Goal: Complete application form: Complete application form

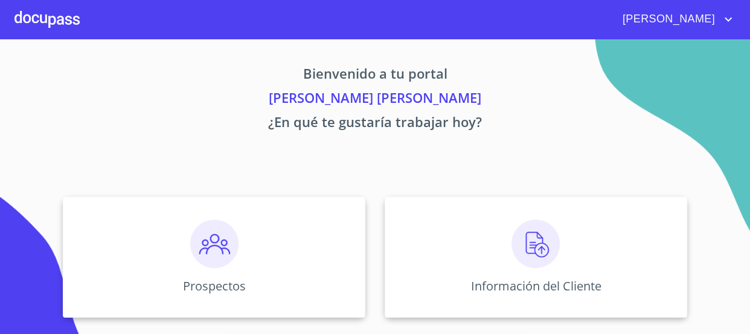
scroll to position [109, 0]
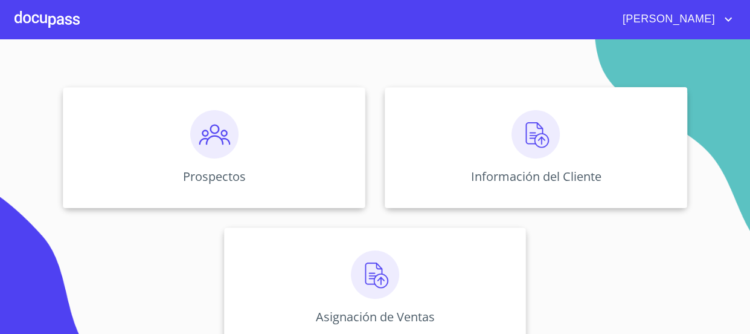
click at [37, 16] on div at bounding box center [47, 19] width 65 height 39
click at [29, 12] on div at bounding box center [47, 19] width 65 height 39
click at [530, 133] on img at bounding box center [536, 134] width 48 height 48
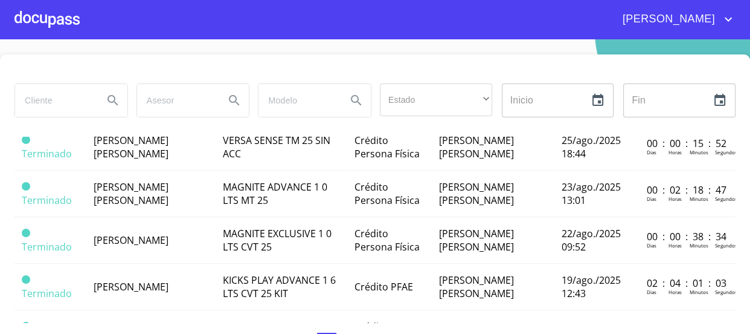
scroll to position [604, 0]
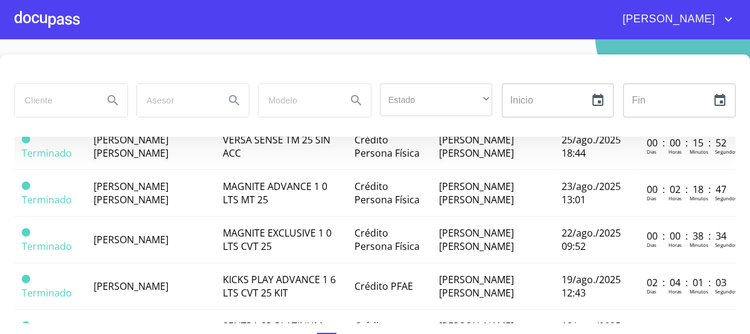
click at [169, 106] on span "[PERSON_NAME]" at bounding box center [131, 99] width 75 height 13
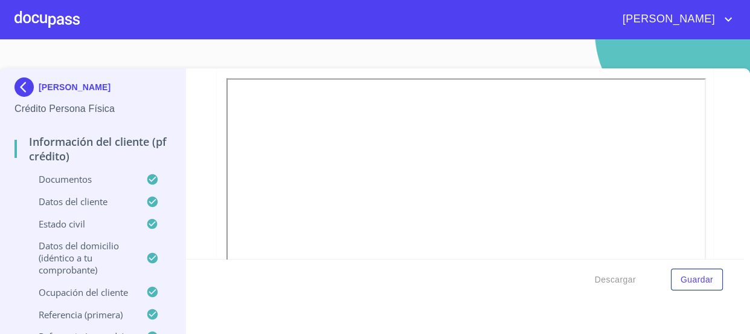
click at [66, 180] on p "Documentos" at bounding box center [81, 179] width 132 height 12
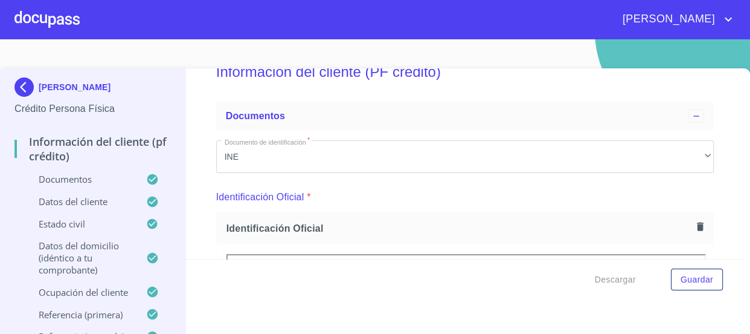
scroll to position [3764, 0]
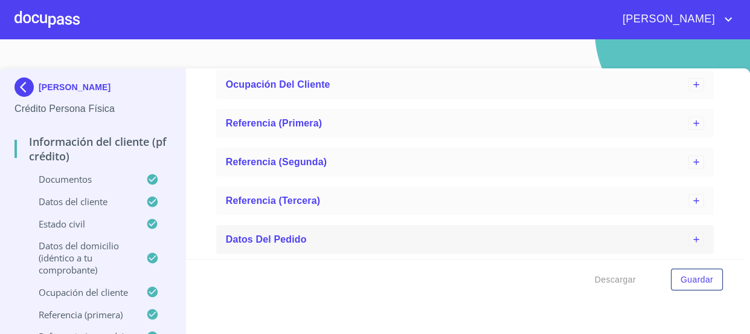
click at [305, 232] on div "Datos del pedido" at bounding box center [457, 239] width 463 height 15
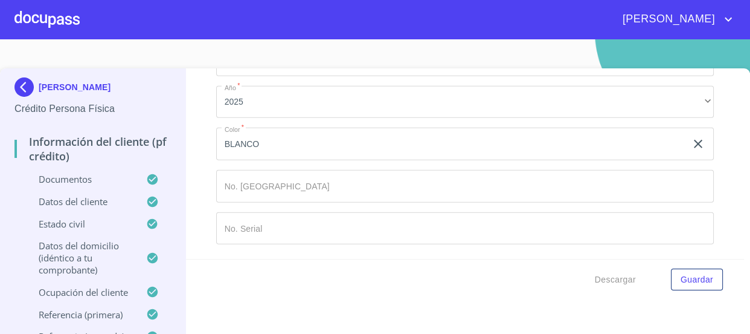
scroll to position [3984, 0]
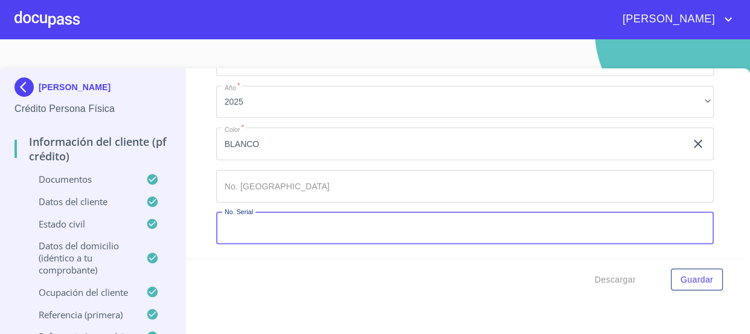
click at [292, 232] on input "Documento de identificación   *" at bounding box center [465, 228] width 498 height 33
paste input "[US_VEHICLE_IDENTIFICATION_NUMBER]"
type input "[US_VEHICLE_IDENTIFICATION_NUMBER]"
click at [300, 160] on input "Documento de identificación   *" at bounding box center [451, 143] width 471 height 33
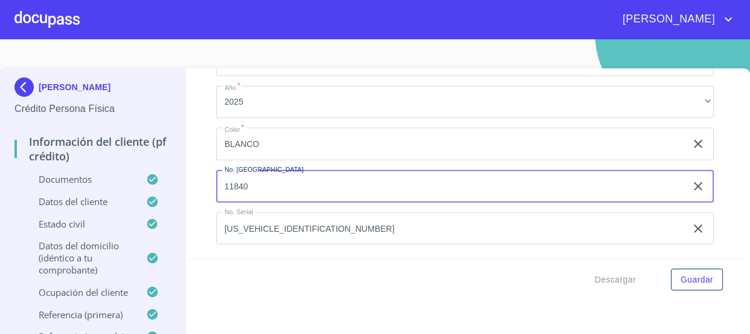
type input "11840"
click at [196, 211] on div "Información del cliente (PF crédito) Documentos Documento de identificación   *…" at bounding box center [465, 163] width 558 height 190
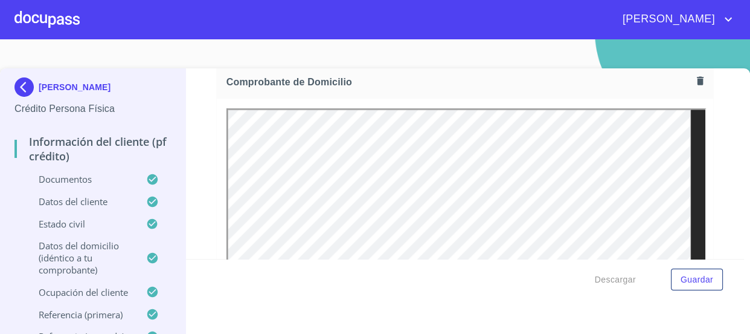
scroll to position [677, 0]
click at [695, 80] on icon "button" at bounding box center [700, 79] width 11 height 11
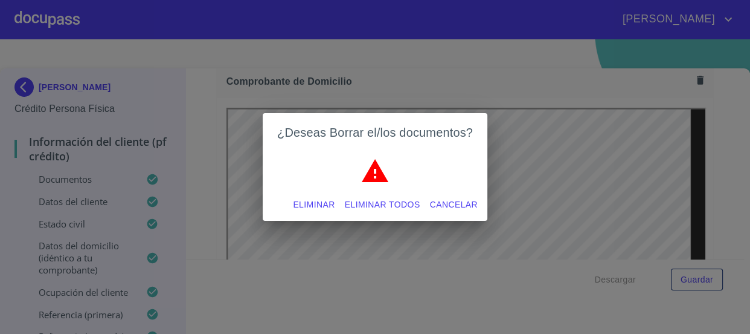
click at [315, 208] on span "Eliminar" at bounding box center [314, 204] width 42 height 15
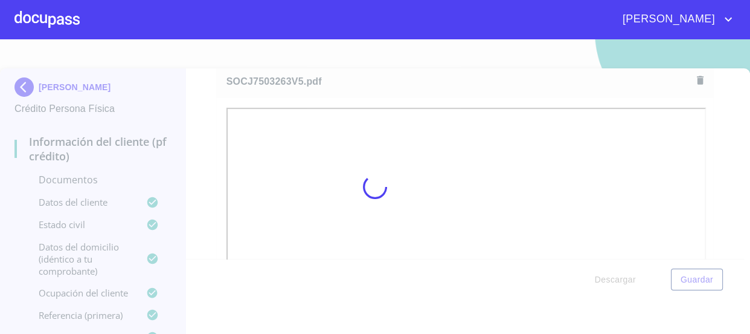
click at [199, 173] on div at bounding box center [375, 186] width 750 height 294
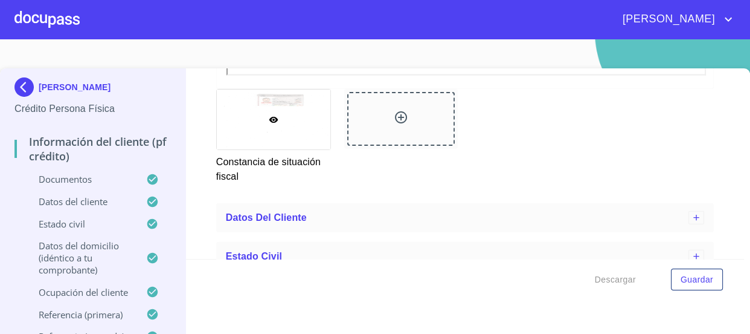
scroll to position [2595, 0]
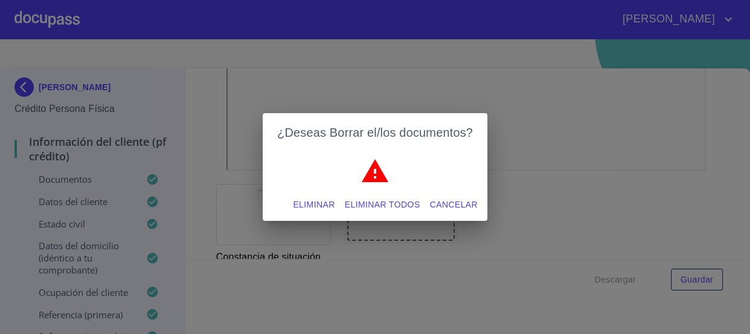
click at [301, 204] on span "Eliminar" at bounding box center [314, 204] width 42 height 15
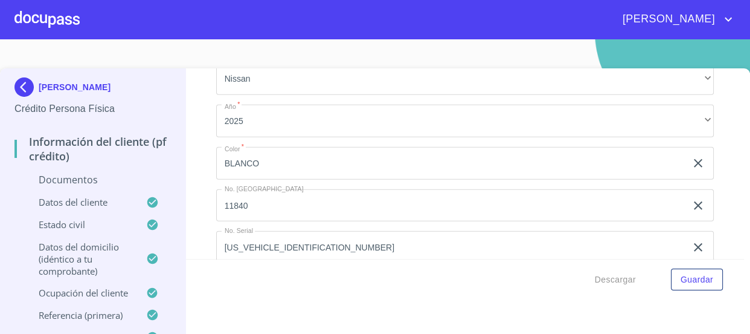
scroll to position [2852, 0]
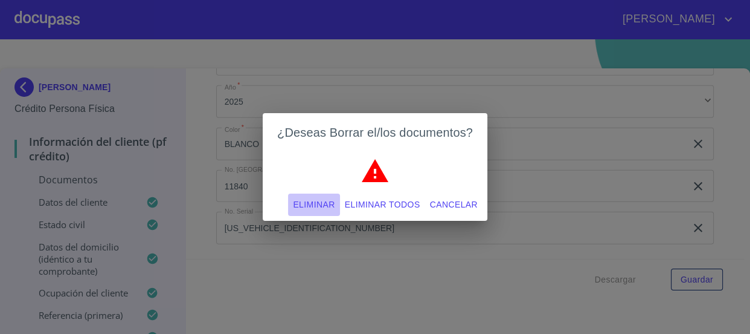
click at [321, 205] on span "Eliminar" at bounding box center [314, 204] width 42 height 15
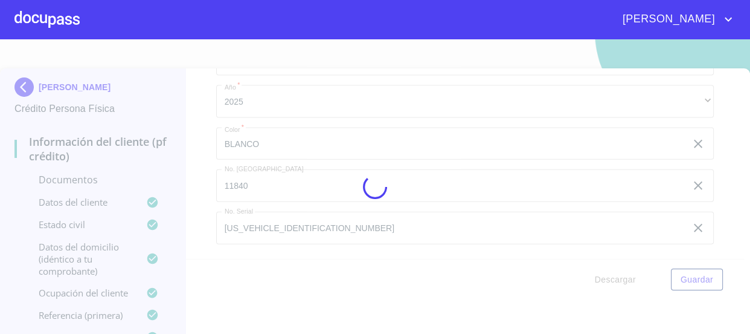
scroll to position [2846, 0]
click at [327, 167] on div at bounding box center [375, 186] width 750 height 294
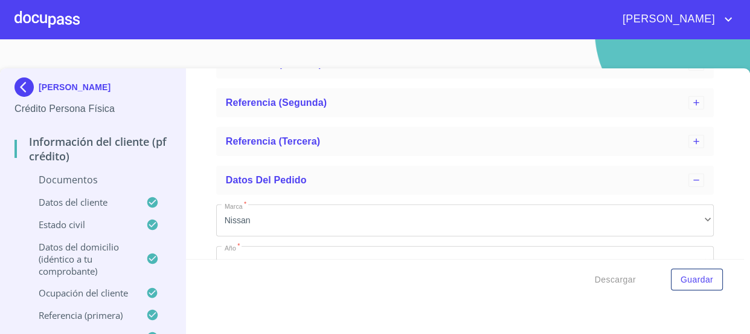
scroll to position [2626, 0]
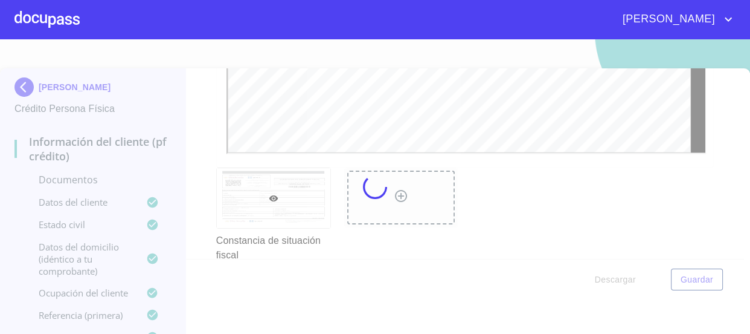
click at [216, 161] on div at bounding box center [375, 186] width 750 height 294
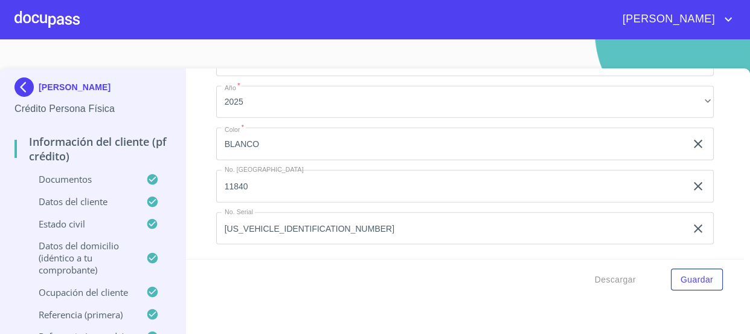
scroll to position [3750, 0]
click at [681, 279] on span "Guardar" at bounding box center [697, 279] width 33 height 15
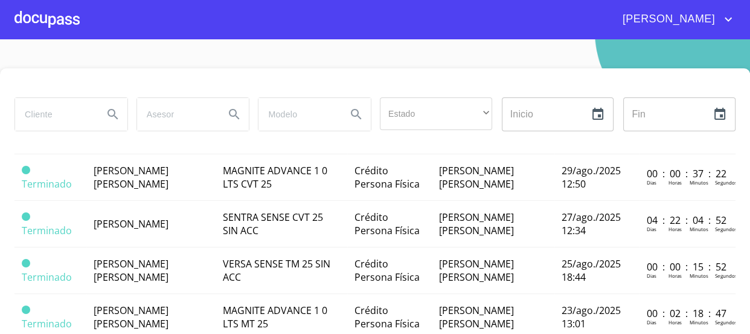
scroll to position [604, 0]
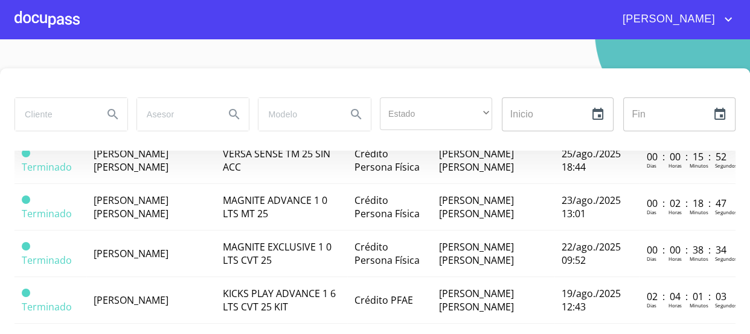
click at [169, 120] on span "[PERSON_NAME]" at bounding box center [131, 113] width 75 height 13
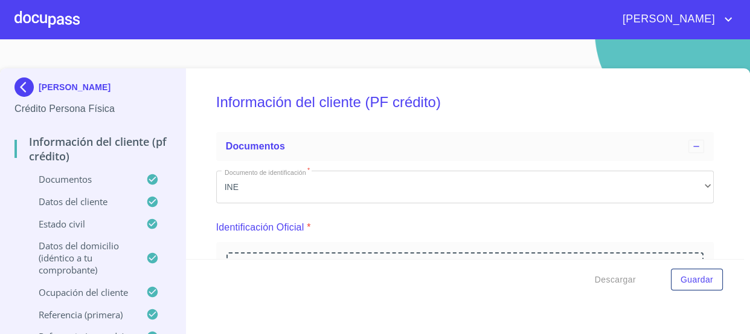
click at [25, 8] on div at bounding box center [47, 19] width 65 height 39
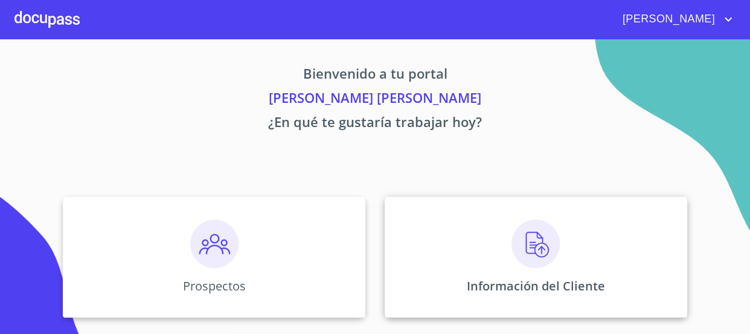
scroll to position [133, 0]
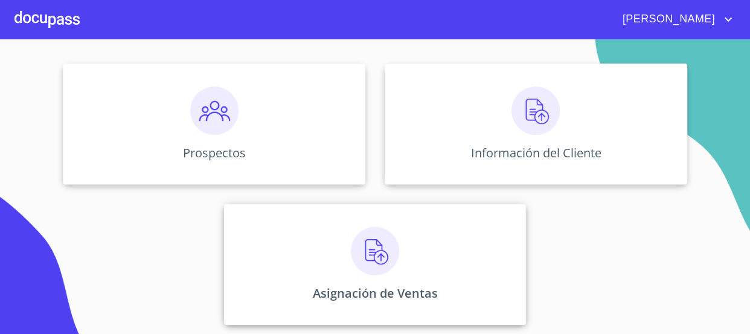
click at [363, 266] on img at bounding box center [375, 251] width 48 height 48
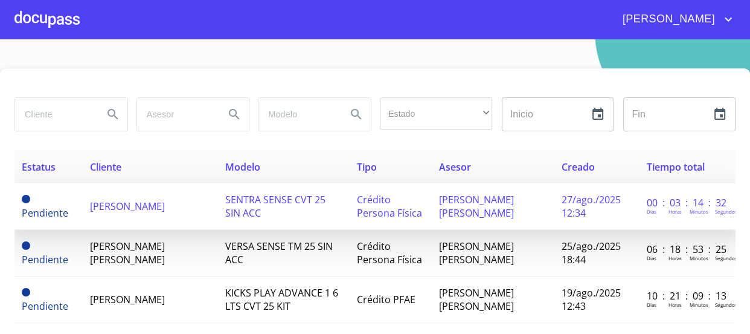
click at [303, 216] on td "SENTRA SENSE CVT 25 SIN ACC" at bounding box center [284, 206] width 132 height 47
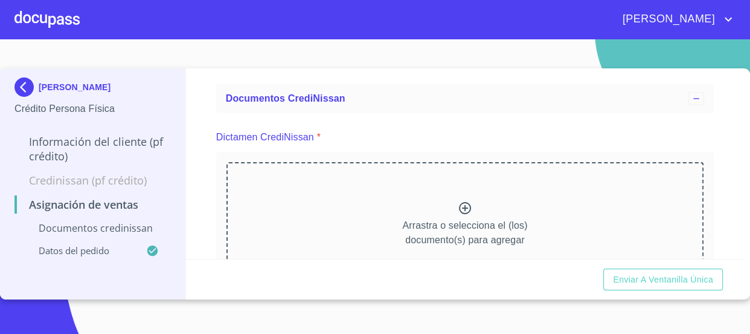
scroll to position [109, 0]
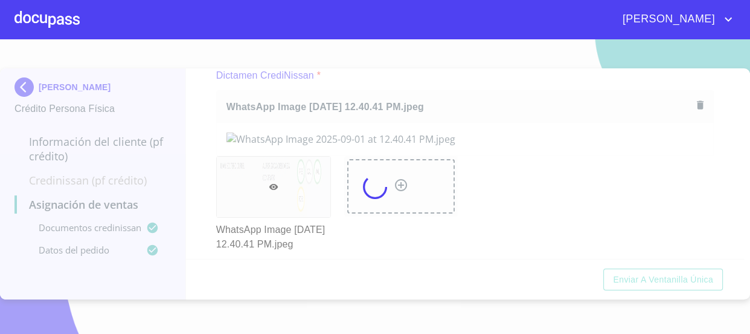
click at [218, 152] on div at bounding box center [375, 186] width 750 height 294
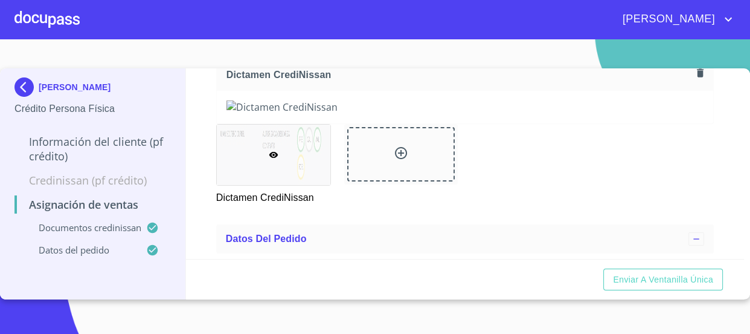
scroll to position [164, 0]
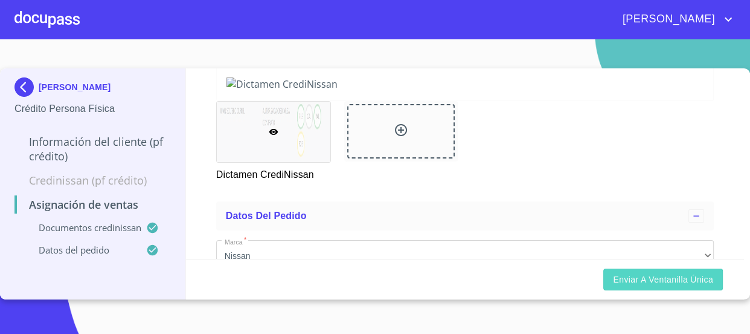
click at [678, 272] on span "Enviar a Ventanilla única" at bounding box center [663, 279] width 100 height 15
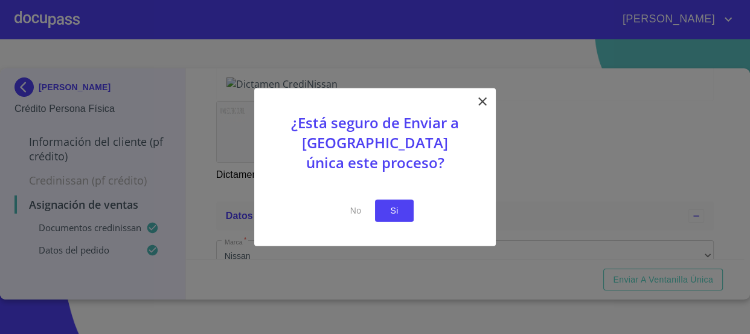
click at [411, 220] on button "Si" at bounding box center [394, 210] width 39 height 22
